Goal: Information Seeking & Learning: Check status

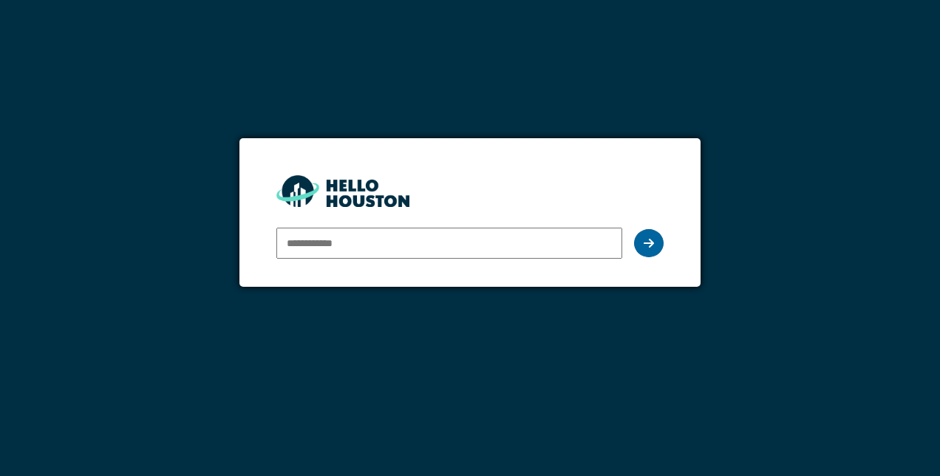
type input "**********"
click at [652, 244] on icon at bounding box center [649, 243] width 10 height 12
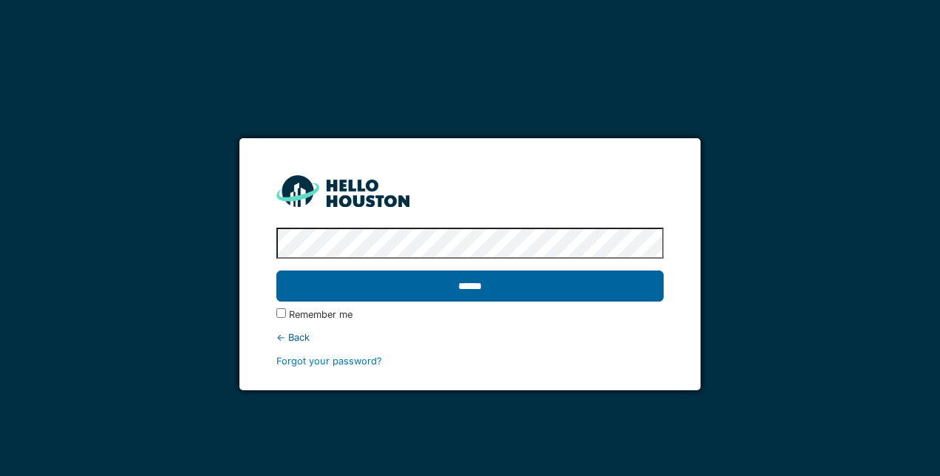
click at [515, 280] on input "******" at bounding box center [469, 285] width 386 height 31
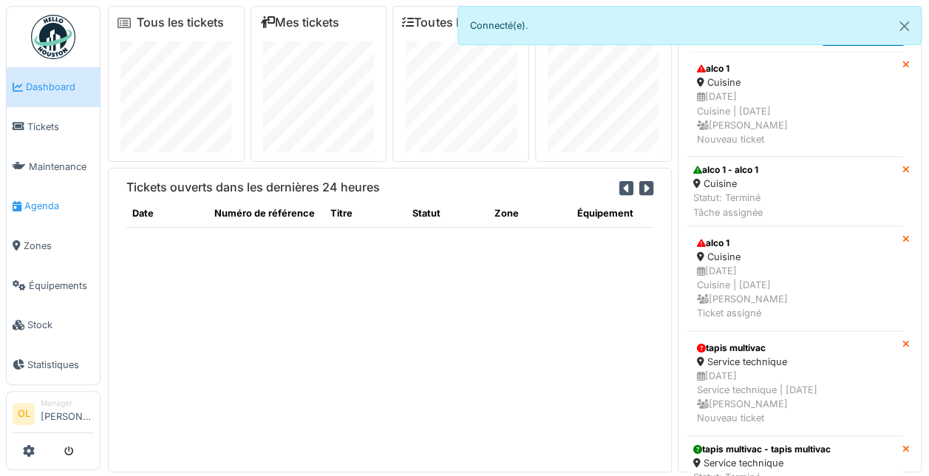
click at [46, 204] on span "Agenda" at bounding box center [58, 206] width 69 height 14
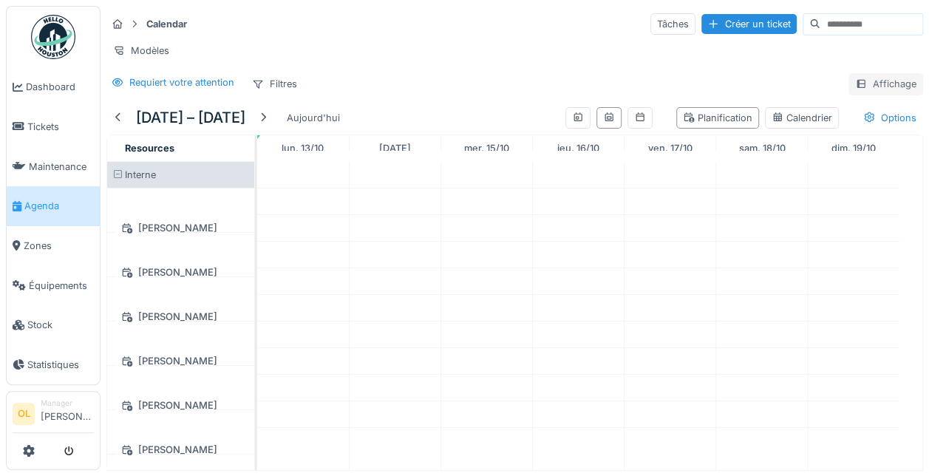
click at [859, 90] on div "Affichage" at bounding box center [885, 83] width 75 height 21
click at [533, 95] on div "Requiert votre attention Filtres Affichage" at bounding box center [514, 83] width 816 height 21
click at [854, 95] on div "Affichage" at bounding box center [885, 83] width 75 height 21
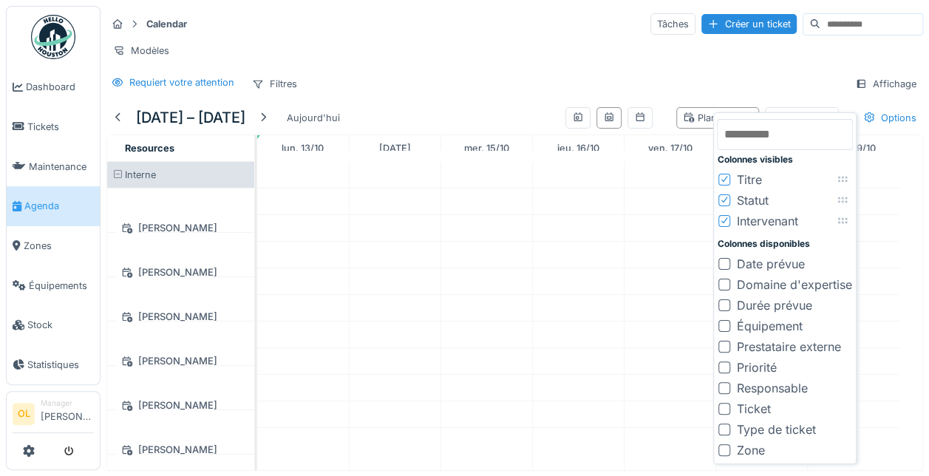
scroll to position [11, 0]
click at [395, 225] on td at bounding box center [395, 316] width 92 height 308
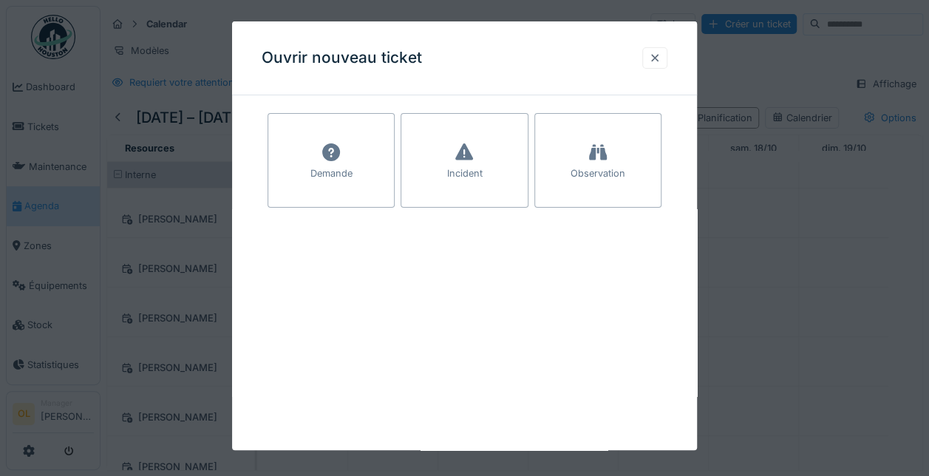
click at [661, 58] on div at bounding box center [655, 58] width 12 height 14
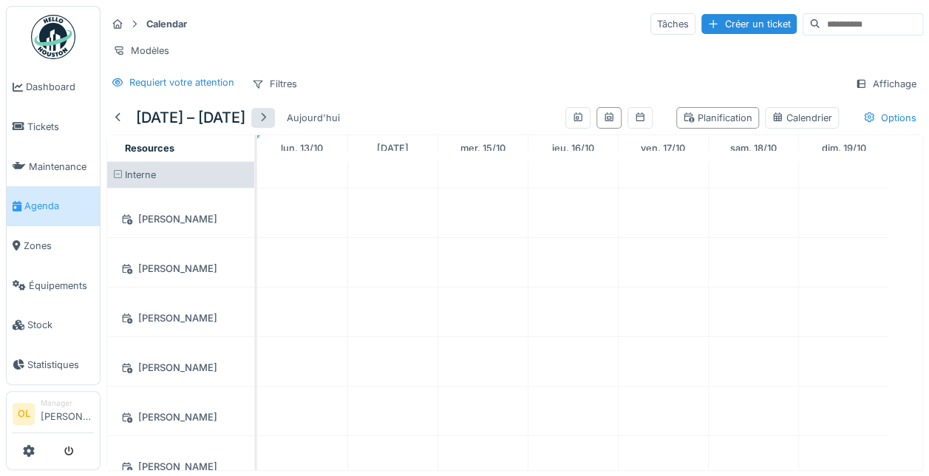
click at [269, 116] on div at bounding box center [263, 118] width 12 height 14
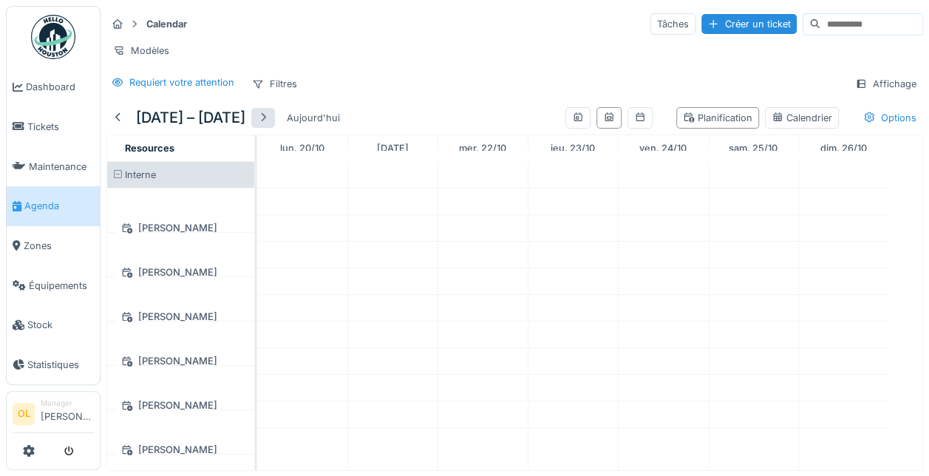
click at [269, 116] on div at bounding box center [263, 118] width 12 height 14
click at [245, 116] on h5 "27 oct. – 2 nov. 2025" at bounding box center [190, 118] width 109 height 18
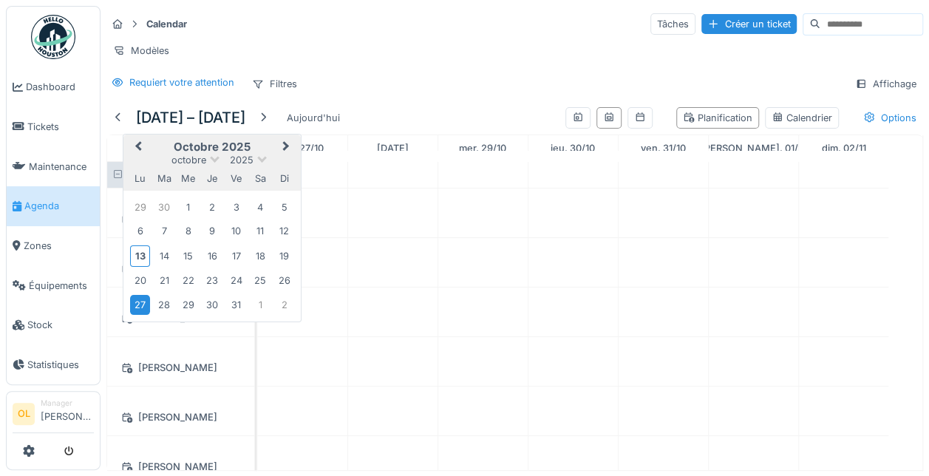
scroll to position [0, 0]
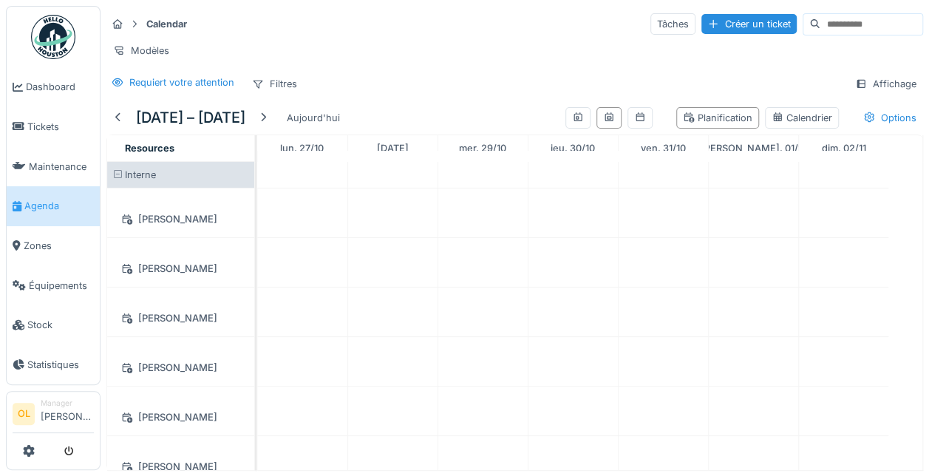
click at [375, 41] on div "Modèles" at bounding box center [514, 50] width 816 height 21
click at [270, 90] on div "Filtres" at bounding box center [274, 83] width 58 height 21
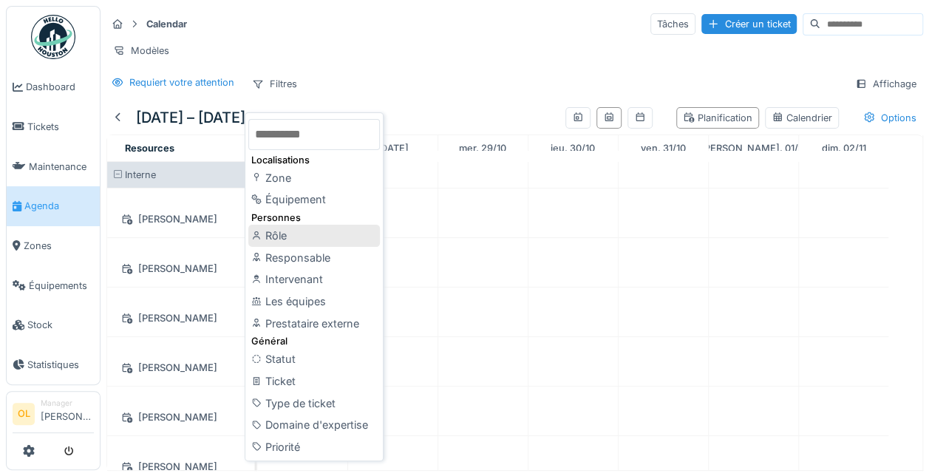
scroll to position [11, 0]
click at [47, 84] on span "Dashboard" at bounding box center [60, 87] width 68 height 14
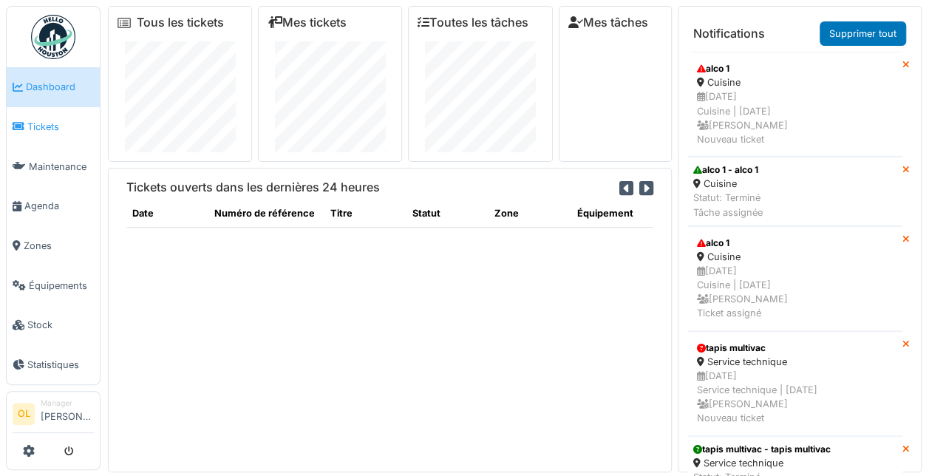
click at [29, 127] on span "Tickets" at bounding box center [60, 127] width 66 height 14
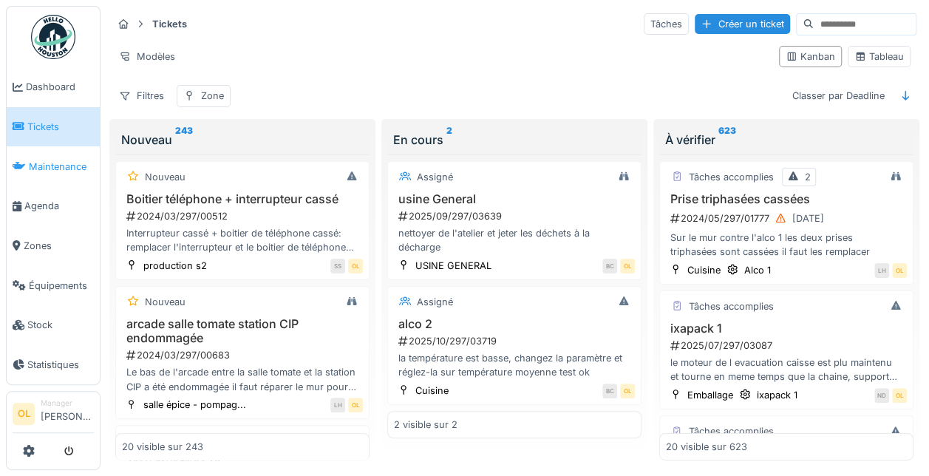
click at [50, 167] on span "Maintenance" at bounding box center [61, 167] width 65 height 14
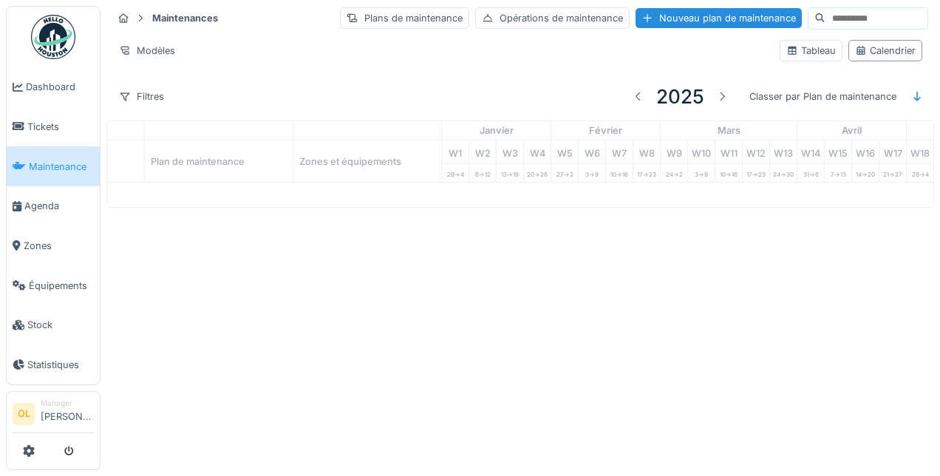
click at [41, 199] on span "Agenda" at bounding box center [58, 206] width 69 height 14
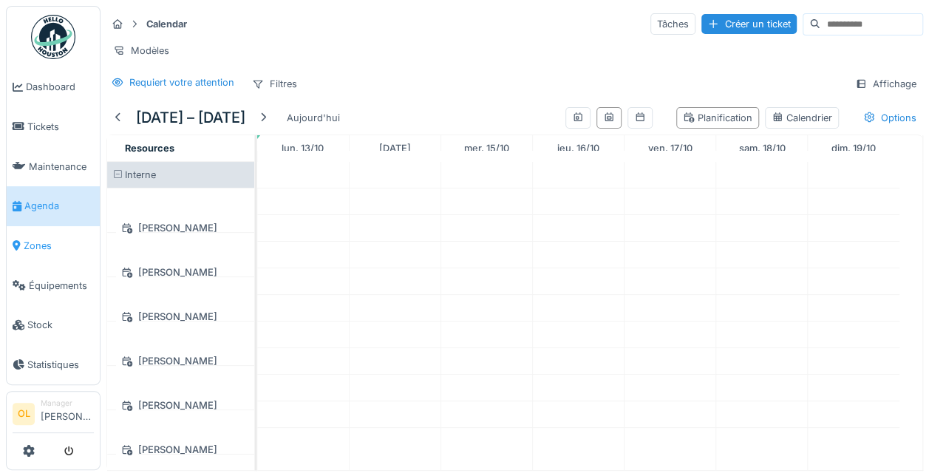
click at [45, 239] on span "Zones" at bounding box center [59, 246] width 70 height 14
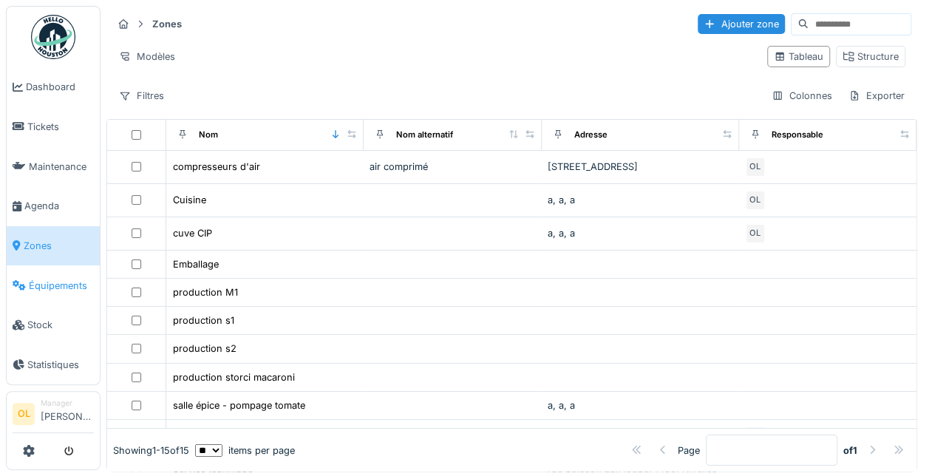
click at [33, 279] on span "Équipements" at bounding box center [61, 286] width 65 height 14
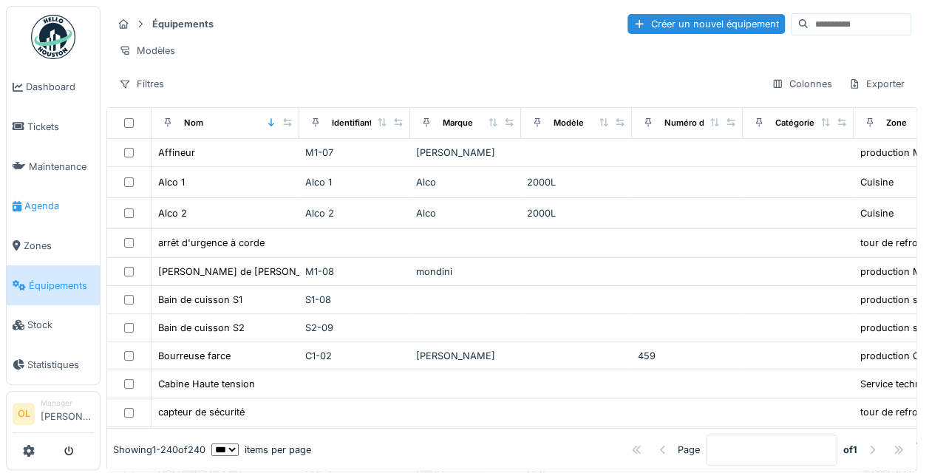
click at [46, 199] on span "Agenda" at bounding box center [58, 206] width 69 height 14
click at [50, 199] on span "Agenda" at bounding box center [58, 206] width 69 height 14
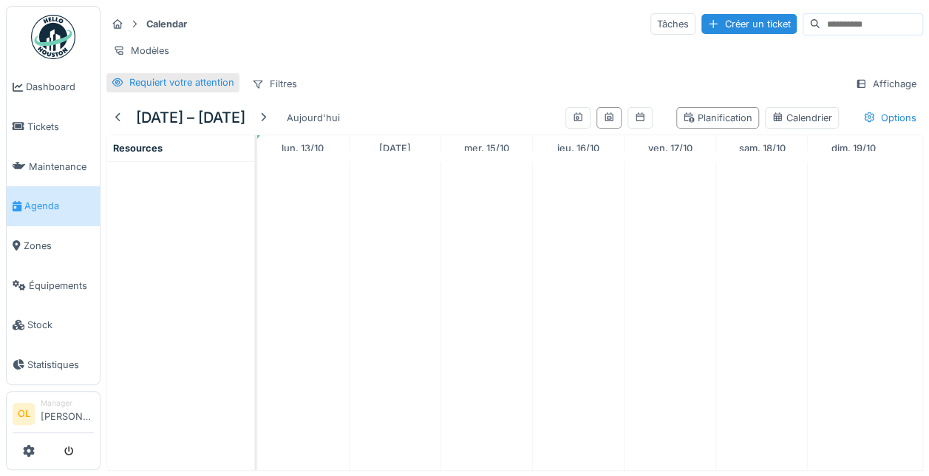
click at [157, 89] on div "Requiert votre attention" at bounding box center [181, 82] width 105 height 14
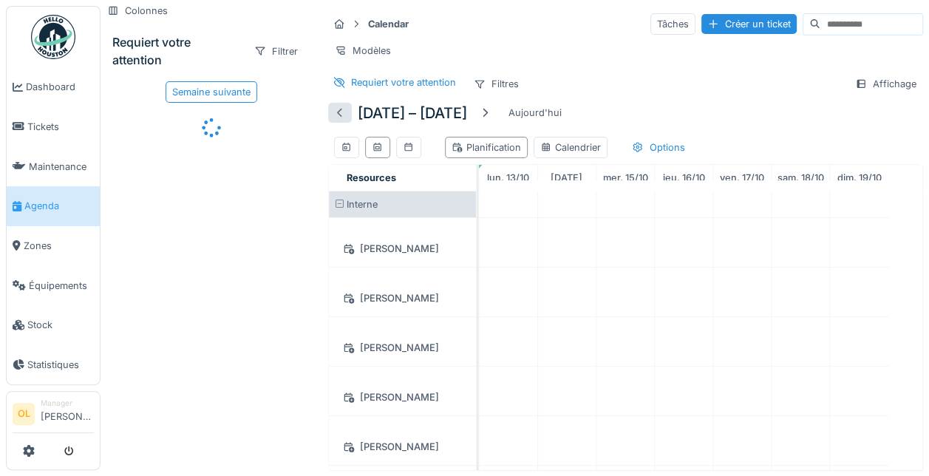
click at [347, 121] on div at bounding box center [340, 113] width 24 height 20
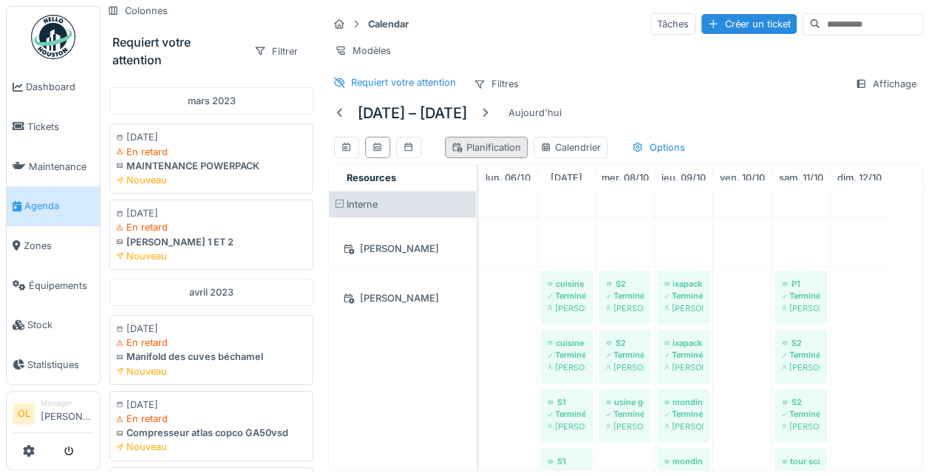
click at [500, 154] on div "Planification" at bounding box center [485, 147] width 69 height 14
click at [476, 154] on div "Planification" at bounding box center [485, 147] width 69 height 14
click at [475, 154] on div "Planification" at bounding box center [485, 147] width 69 height 14
click at [658, 158] on div "Options" at bounding box center [658, 147] width 66 height 21
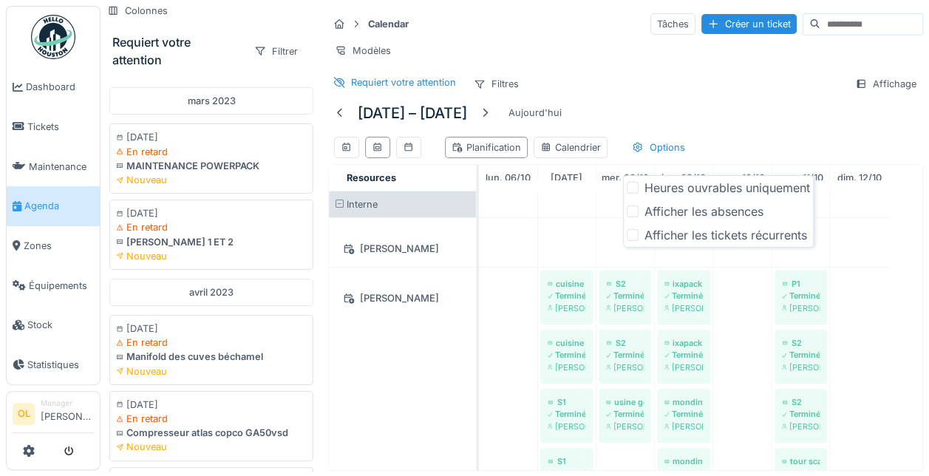
click at [665, 233] on div "Afficher les tickets récurrents" at bounding box center [725, 235] width 163 height 18
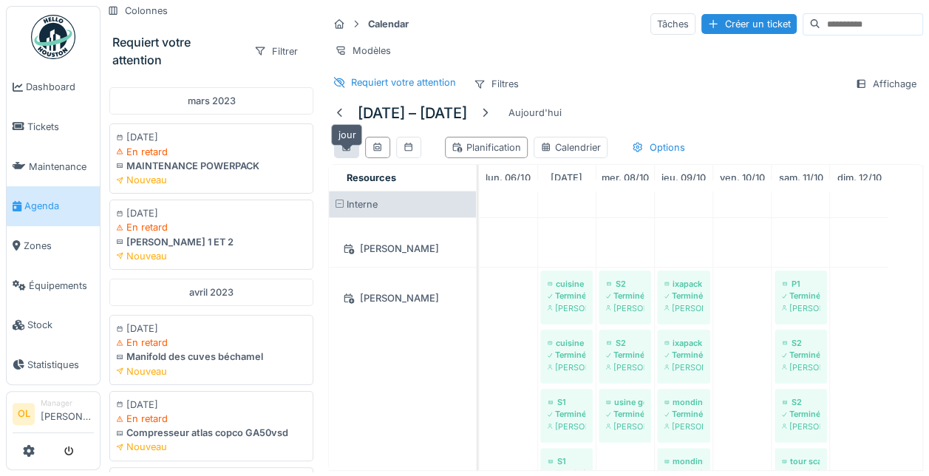
click at [349, 151] on icon at bounding box center [346, 147] width 8 height 9
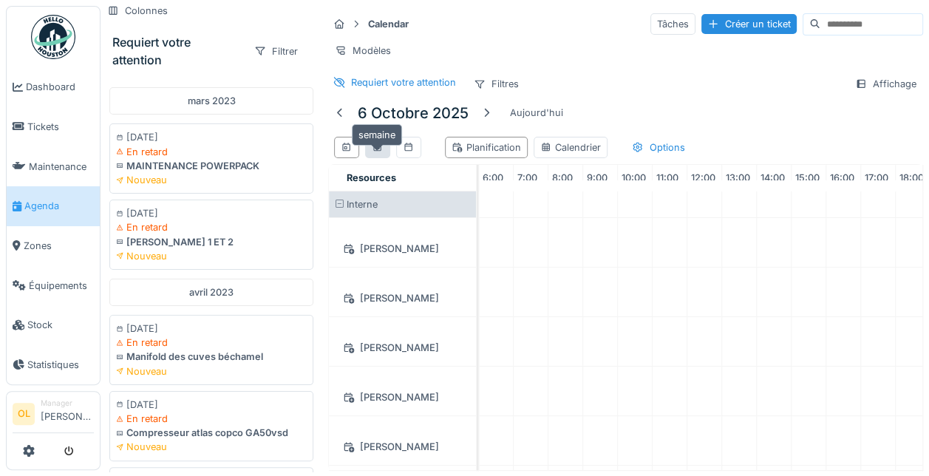
click at [381, 154] on div at bounding box center [378, 147] width 12 height 14
click at [406, 152] on icon at bounding box center [409, 148] width 12 height 10
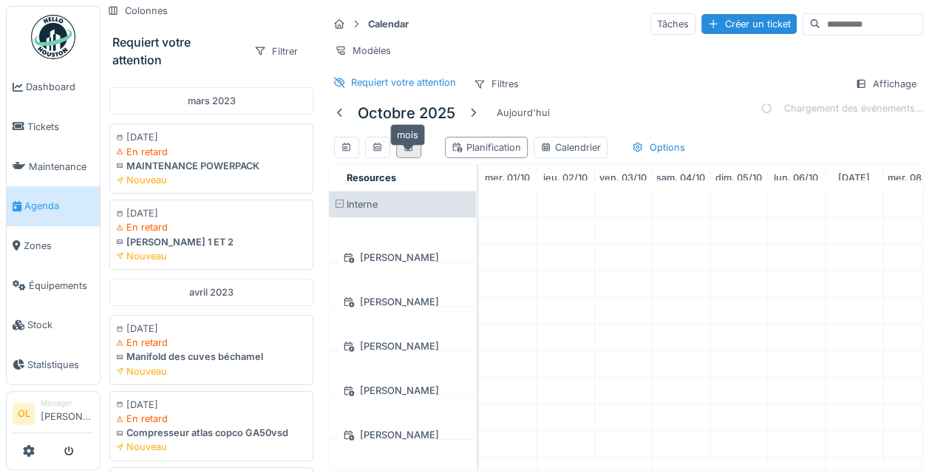
click at [409, 154] on div at bounding box center [409, 147] width 12 height 14
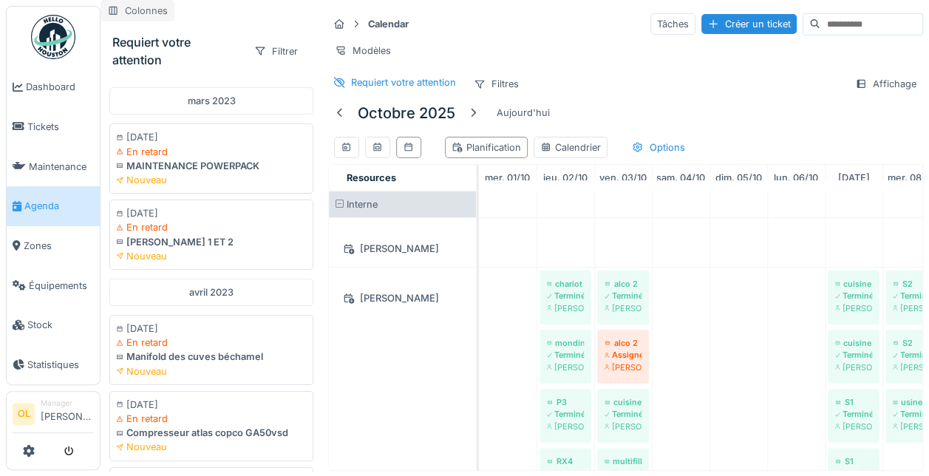
click at [125, 10] on div "Colonnes" at bounding box center [137, 10] width 74 height 21
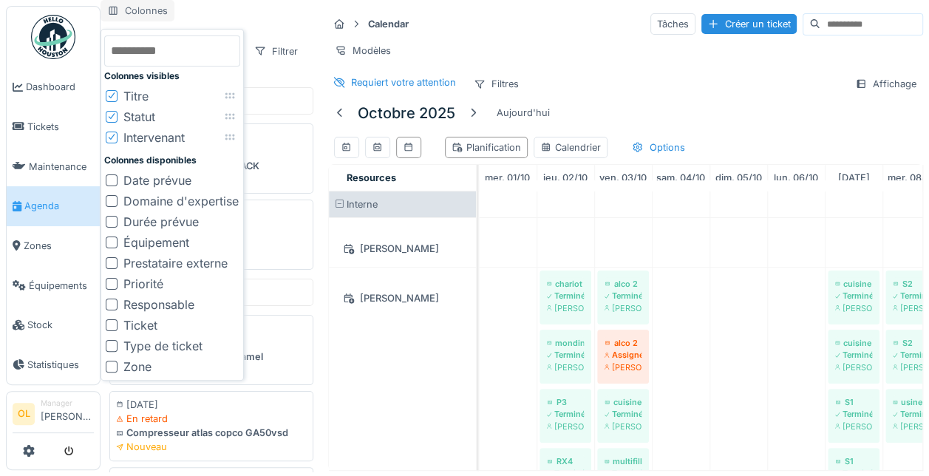
click at [126, 10] on div "Colonnes" at bounding box center [137, 10] width 74 height 21
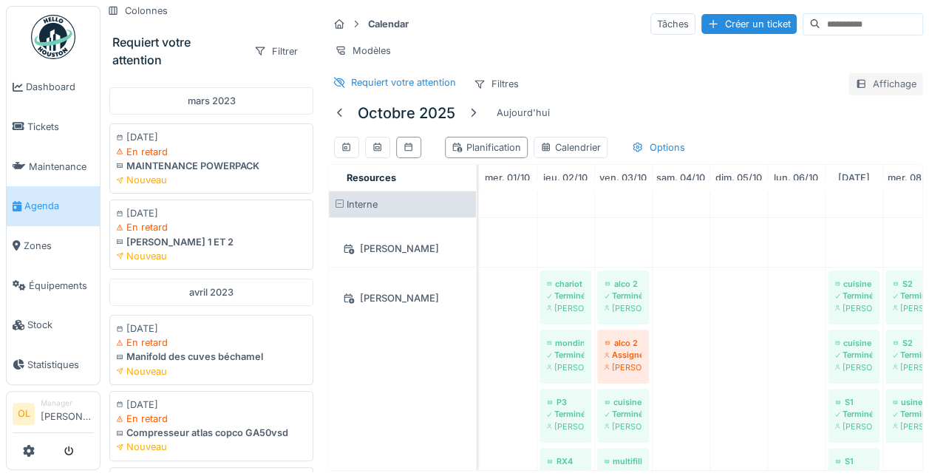
click at [869, 84] on div "Affichage" at bounding box center [885, 83] width 75 height 21
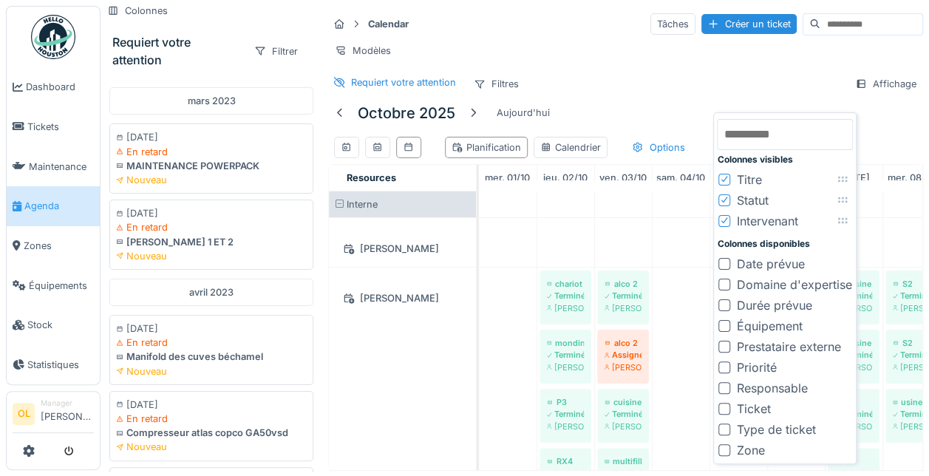
click at [590, 57] on div "Modèles" at bounding box center [625, 50] width 595 height 21
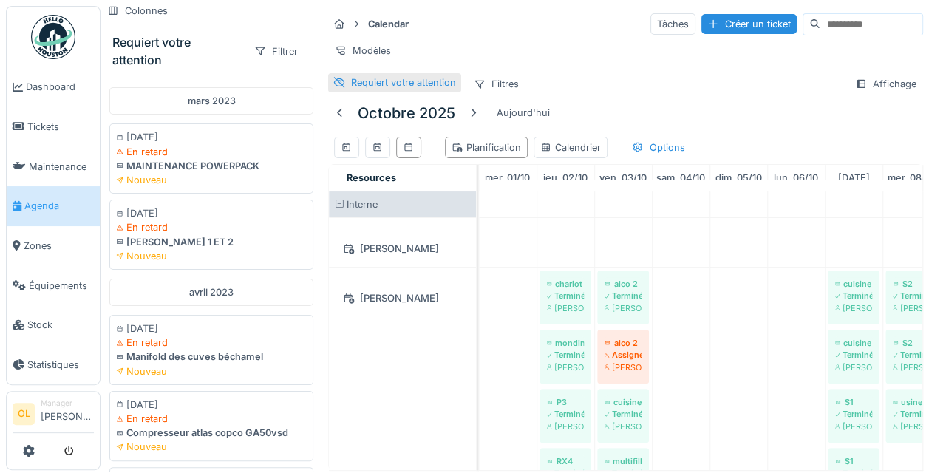
click at [392, 89] on div "Requiert votre attention" at bounding box center [403, 82] width 105 height 14
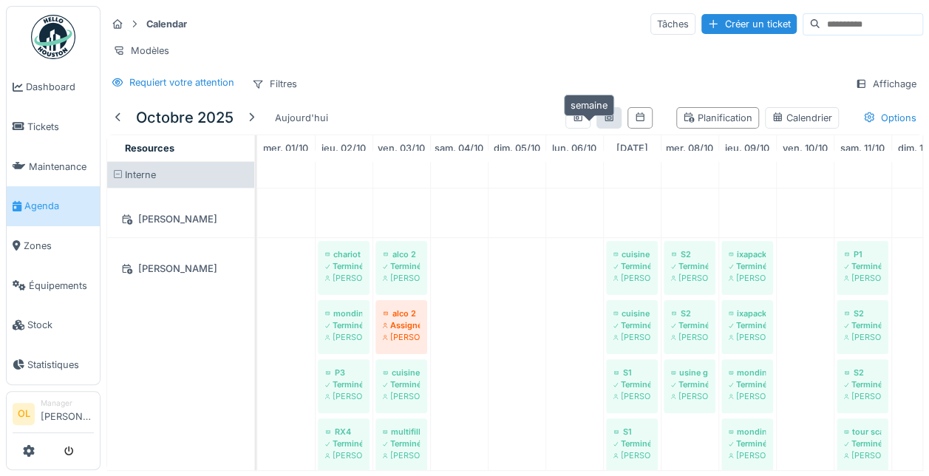
click at [603, 122] on icon at bounding box center [609, 117] width 12 height 10
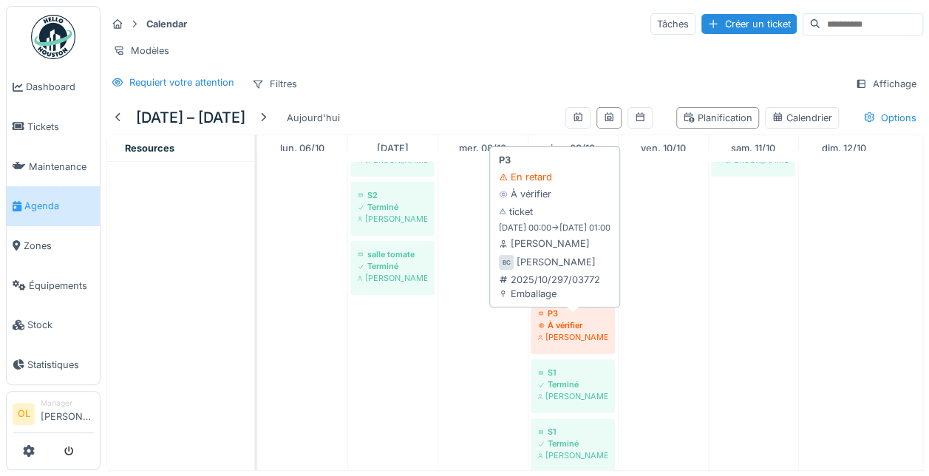
click at [567, 331] on div "À vérifier" at bounding box center [572, 325] width 69 height 12
